Goal: Navigation & Orientation: Find specific page/section

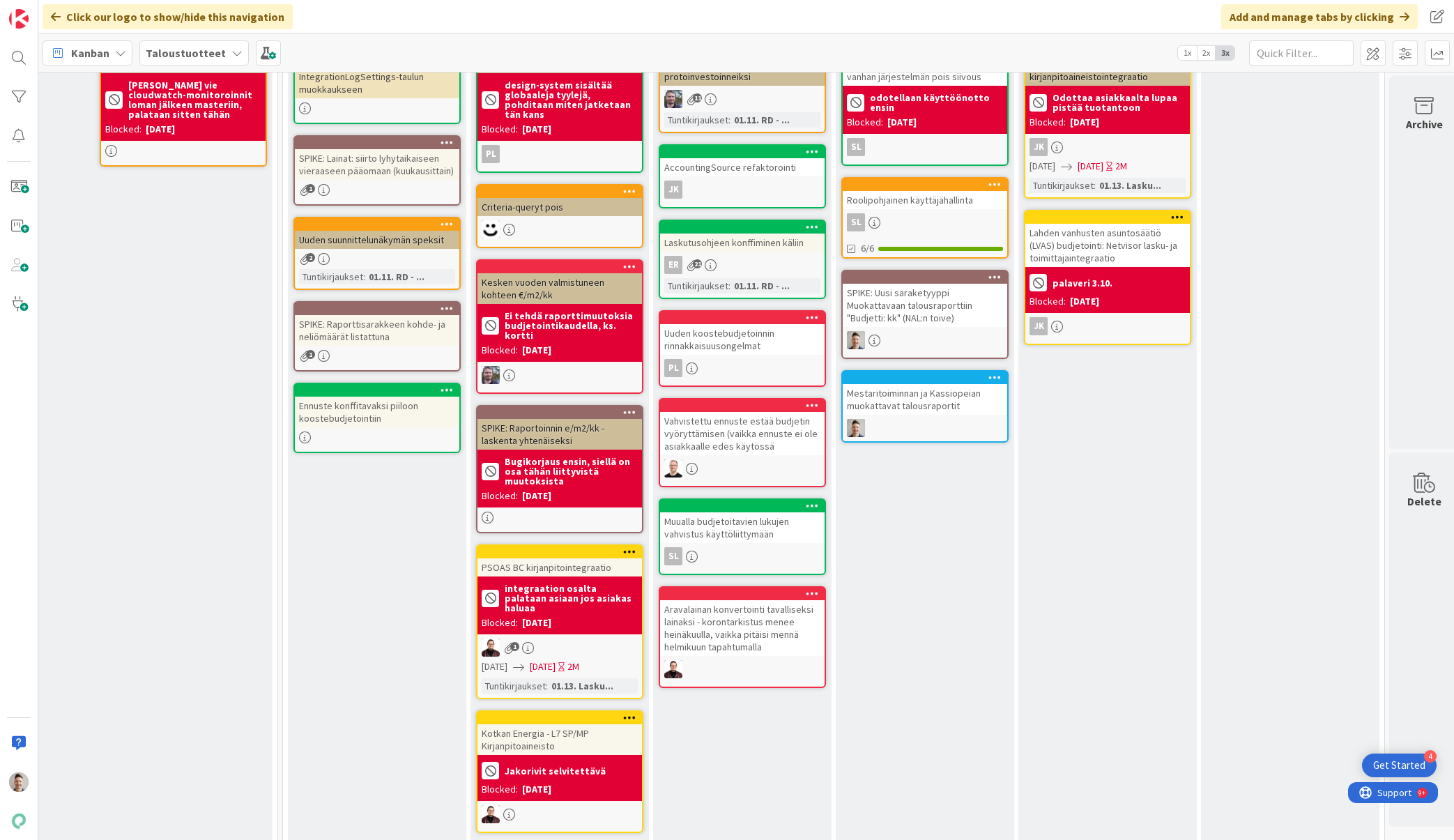
scroll to position [0, 444]
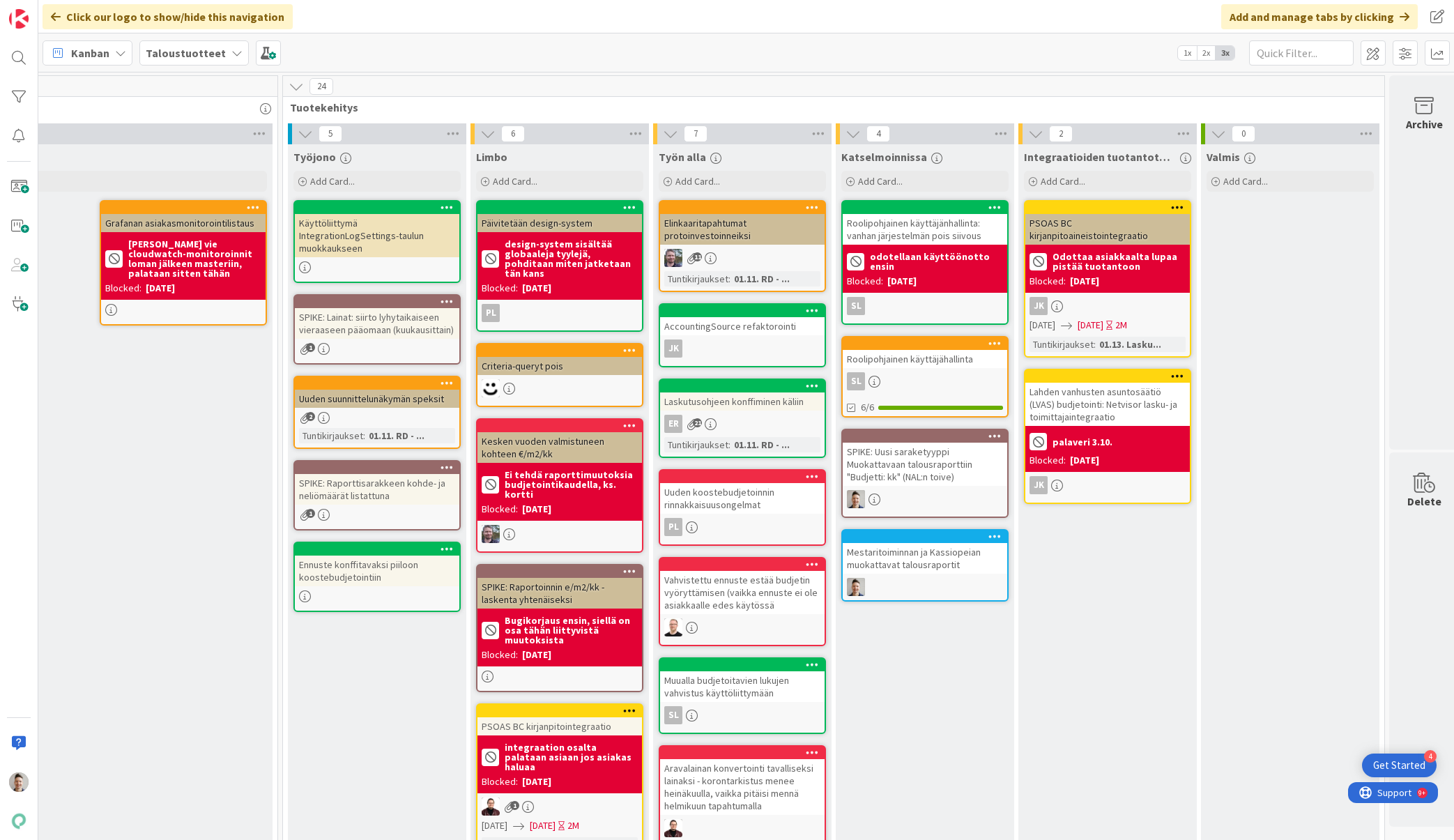
click at [391, 233] on div "Käyttöliittymä IntegrationLogSettings-taulun muokkaukseen" at bounding box center [377, 235] width 165 height 43
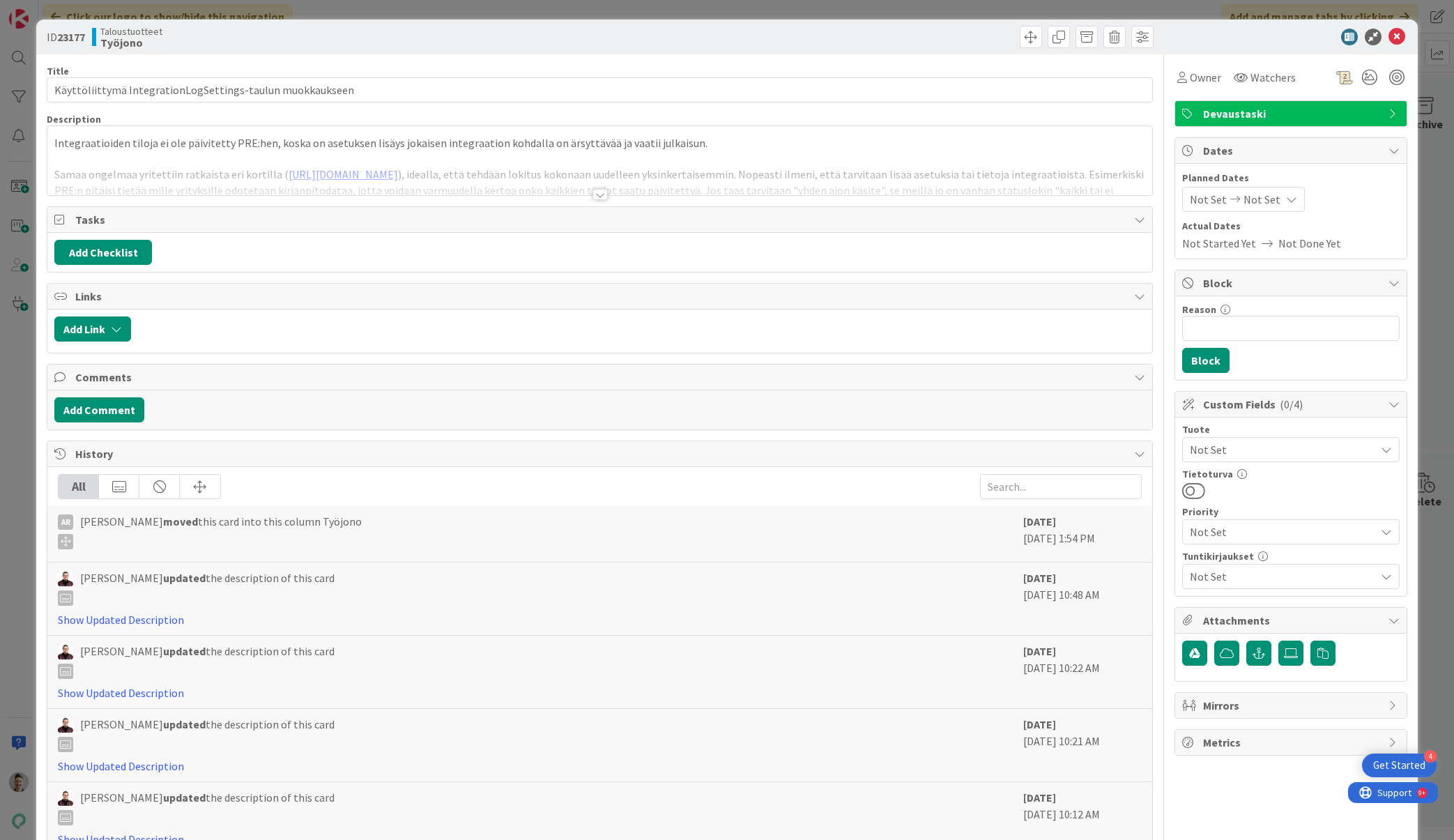
click at [595, 194] on div at bounding box center [600, 194] width 15 height 11
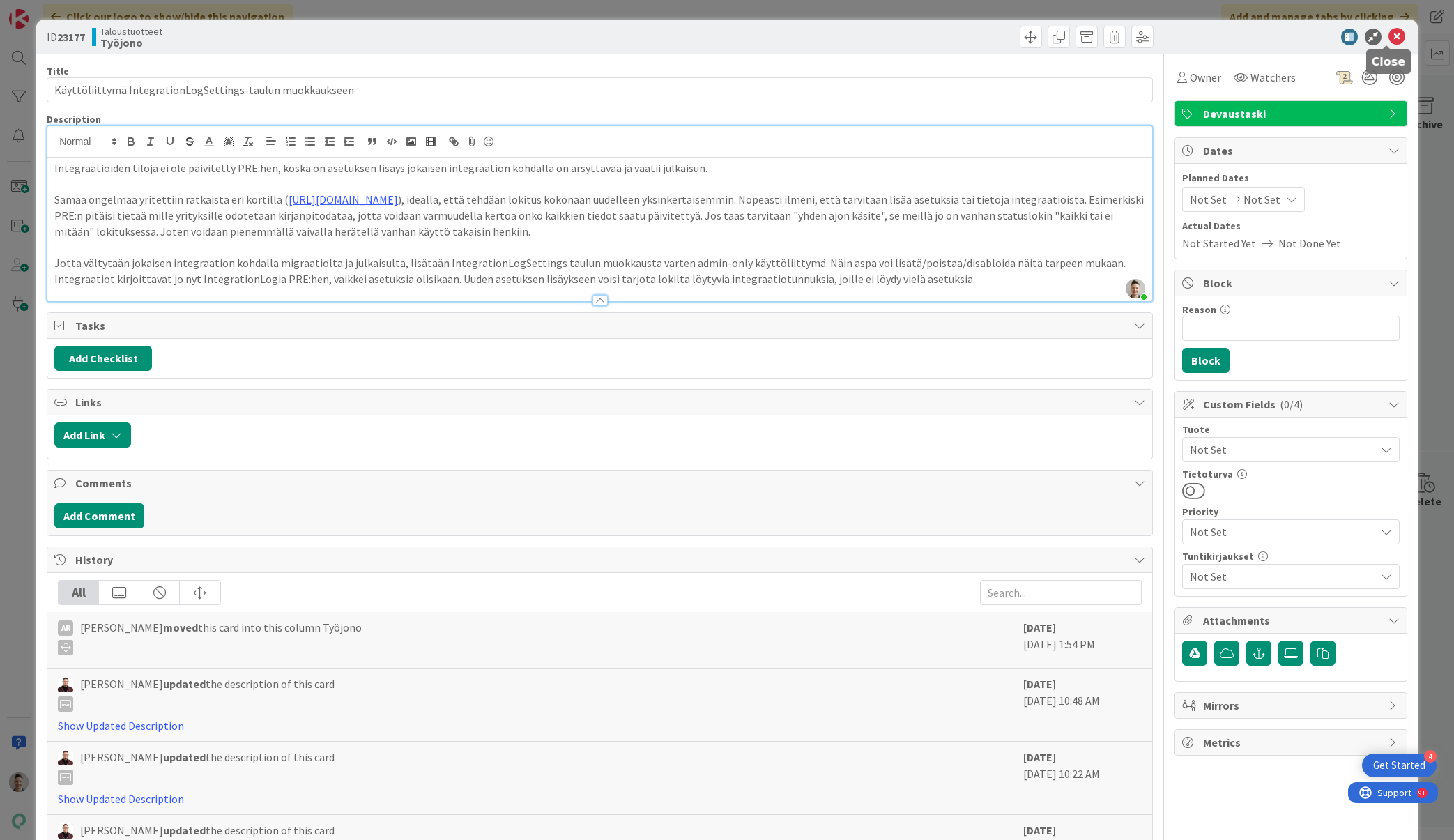
click at [1390, 40] on icon at bounding box center [1396, 37] width 17 height 17
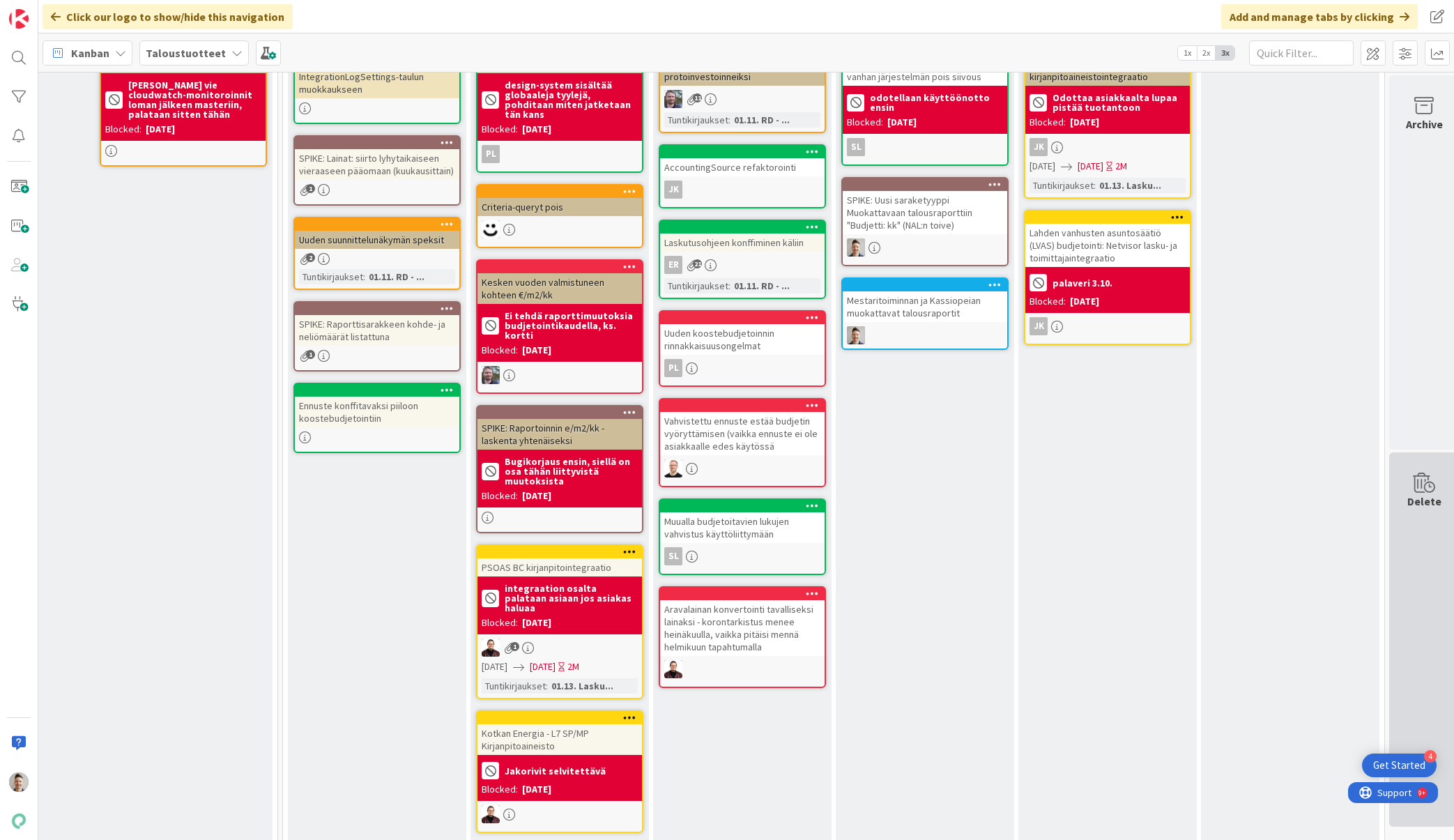
scroll to position [0, 444]
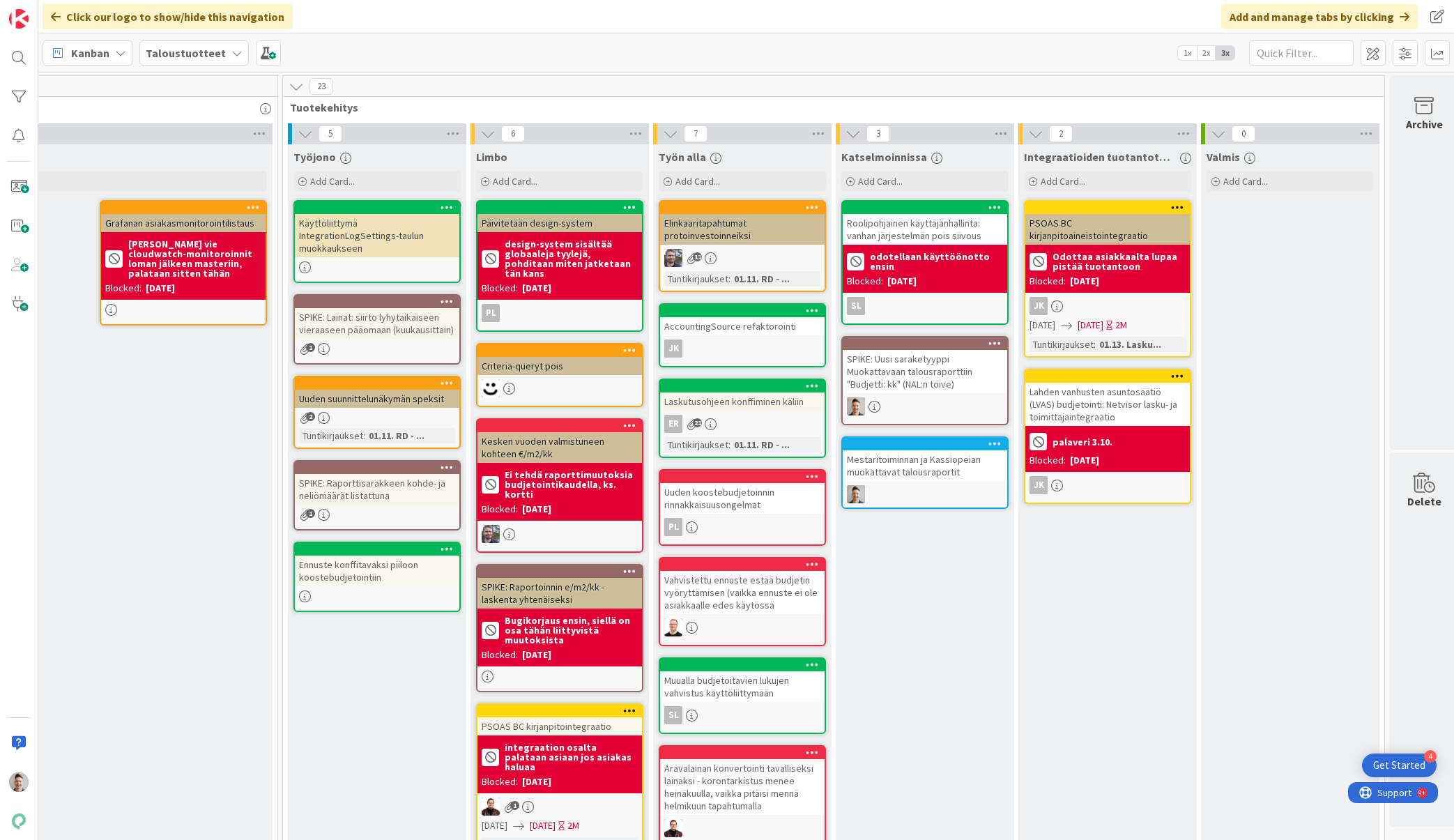
click at [386, 232] on div "Käyttöliittymä IntegrationLogSettings-taulun muokkaukseen" at bounding box center [377, 235] width 165 height 43
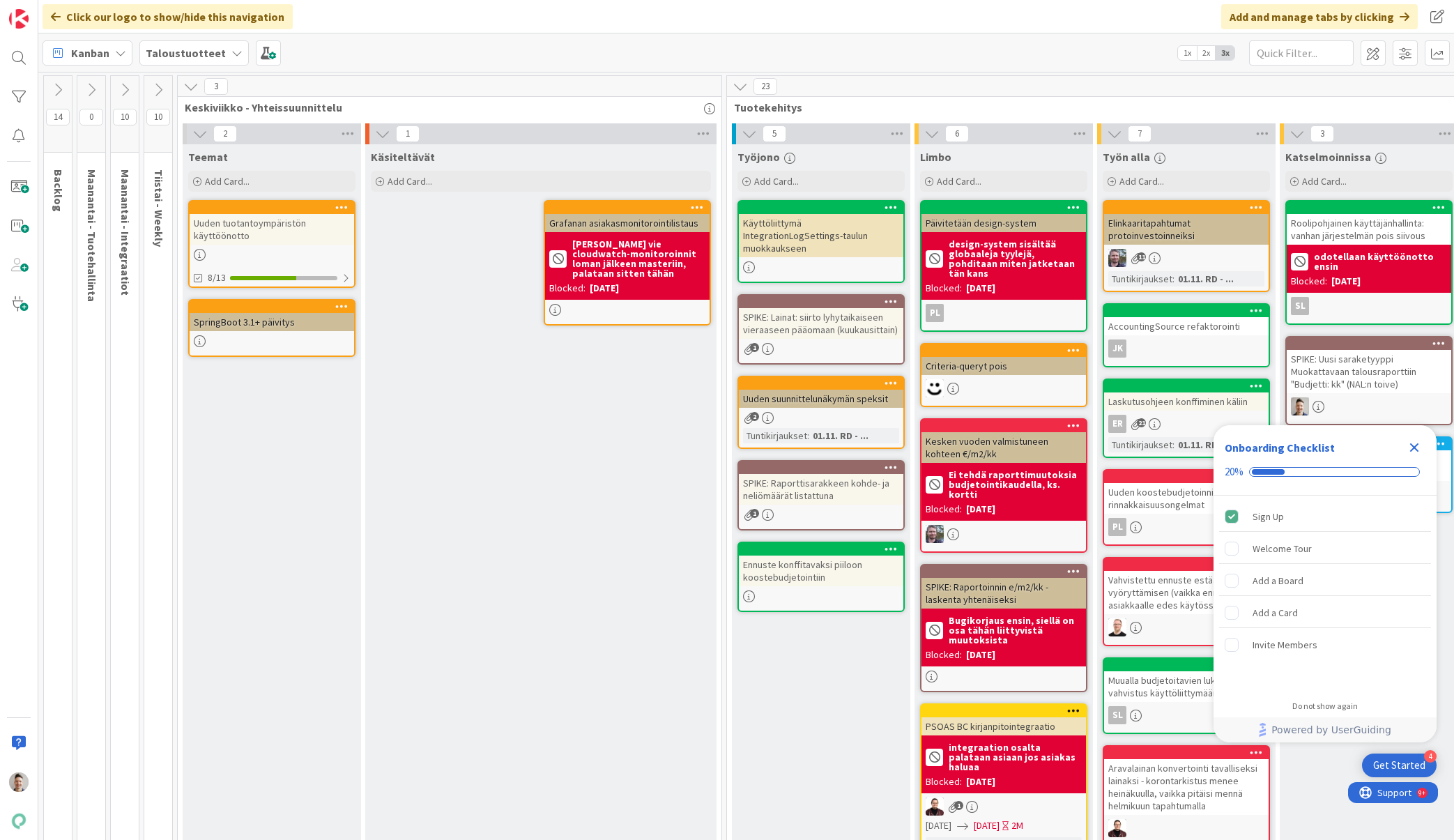
click at [856, 317] on div "SPIKE: Lainat: siirto lyhytaikaiseen vieraaseen pääomaan (kuukausittain)" at bounding box center [821, 323] width 165 height 31
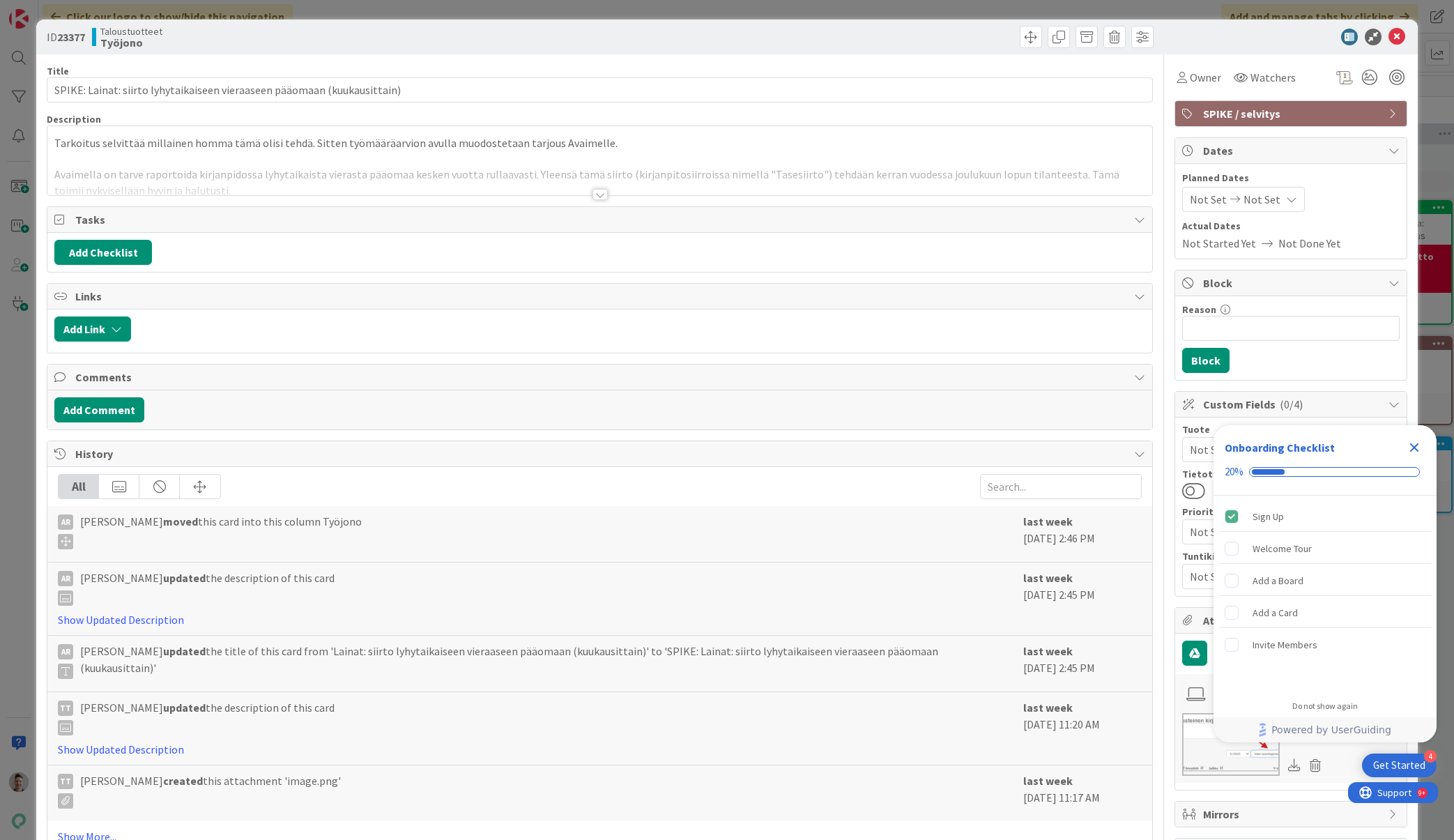
click at [600, 193] on div at bounding box center [600, 194] width 15 height 11
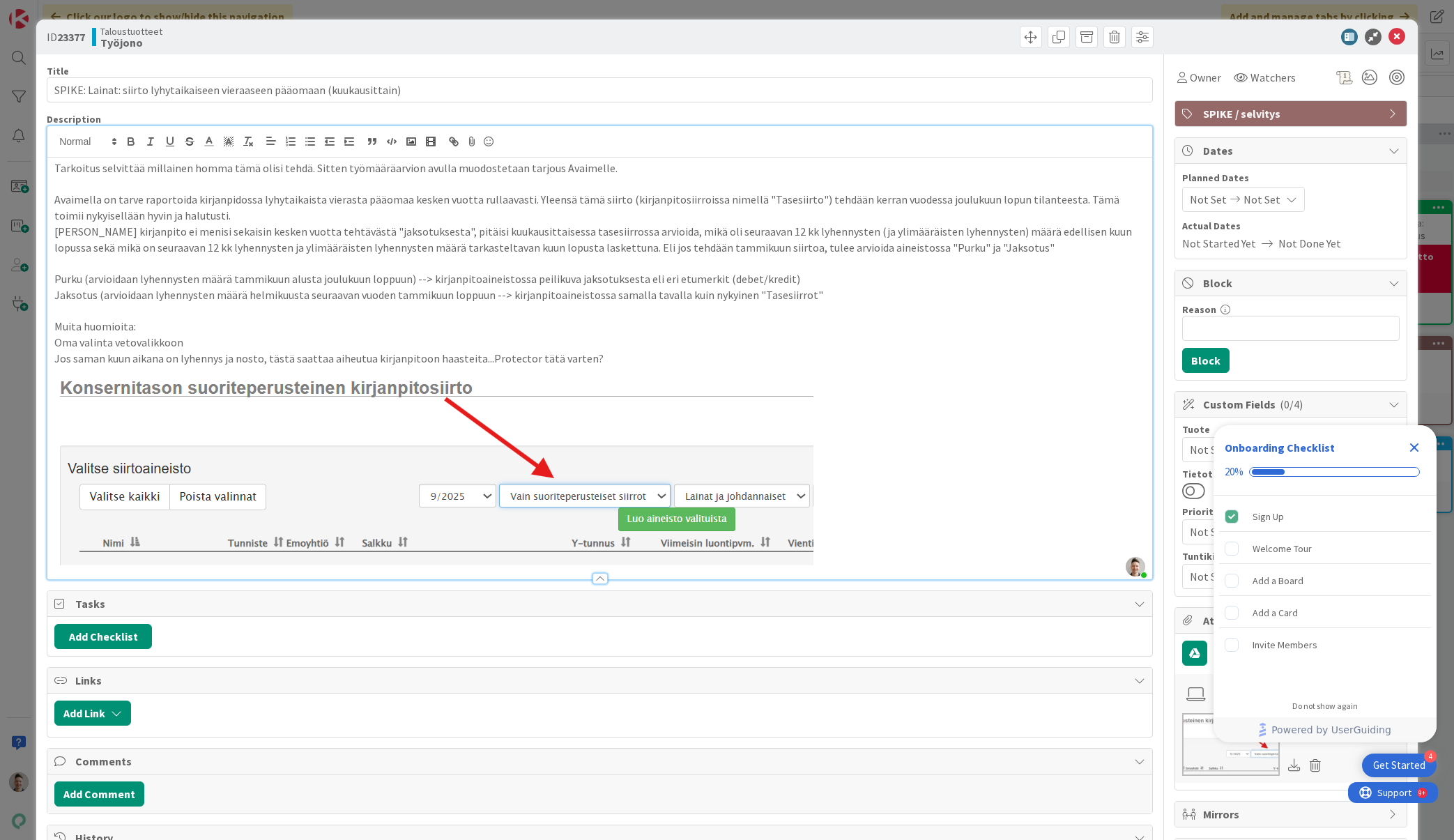
click at [1414, 447] on icon "Close Checklist" at bounding box center [1413, 447] width 9 height 9
